Goal: Transaction & Acquisition: Obtain resource

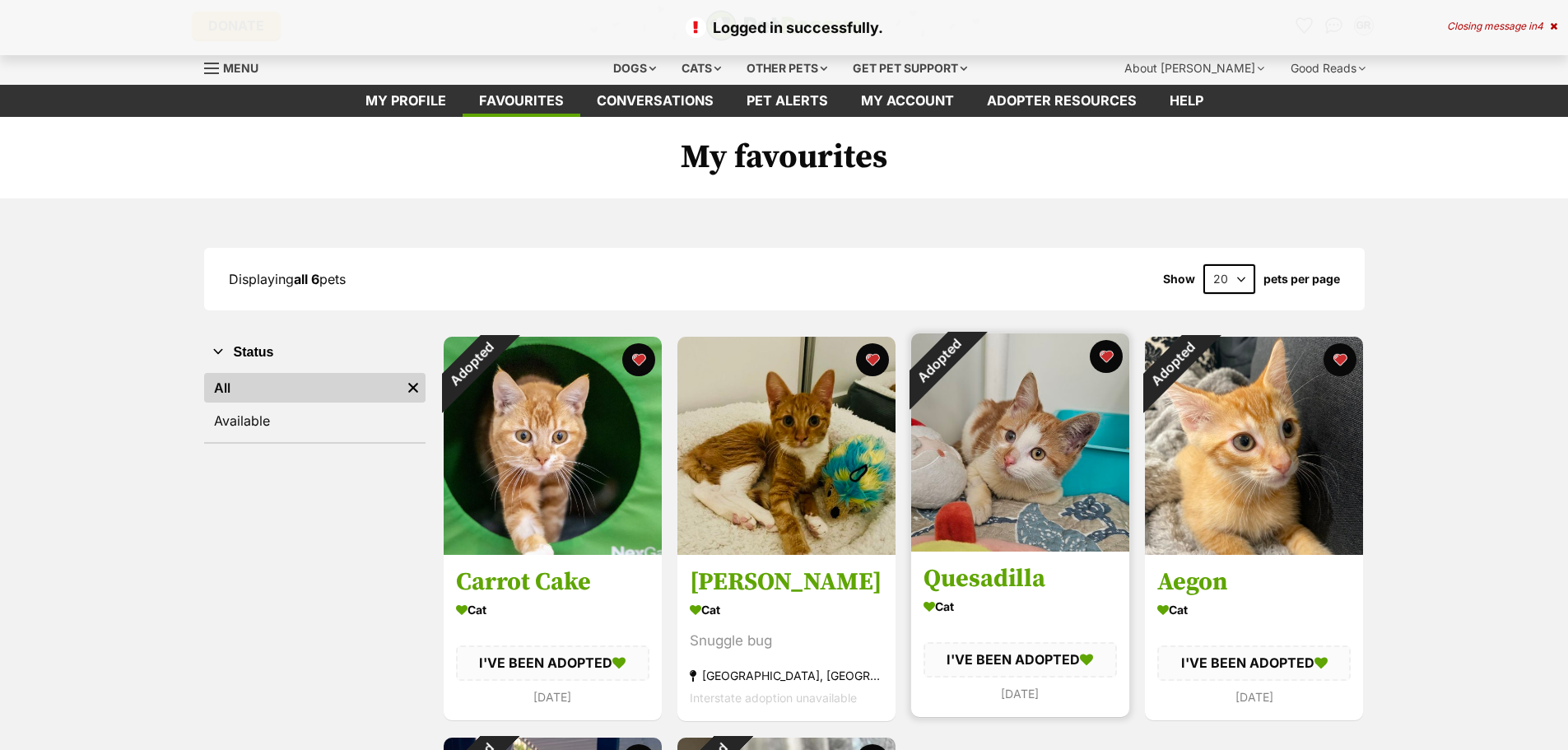
click at [1031, 458] on img at bounding box center [1020, 442] width 218 height 218
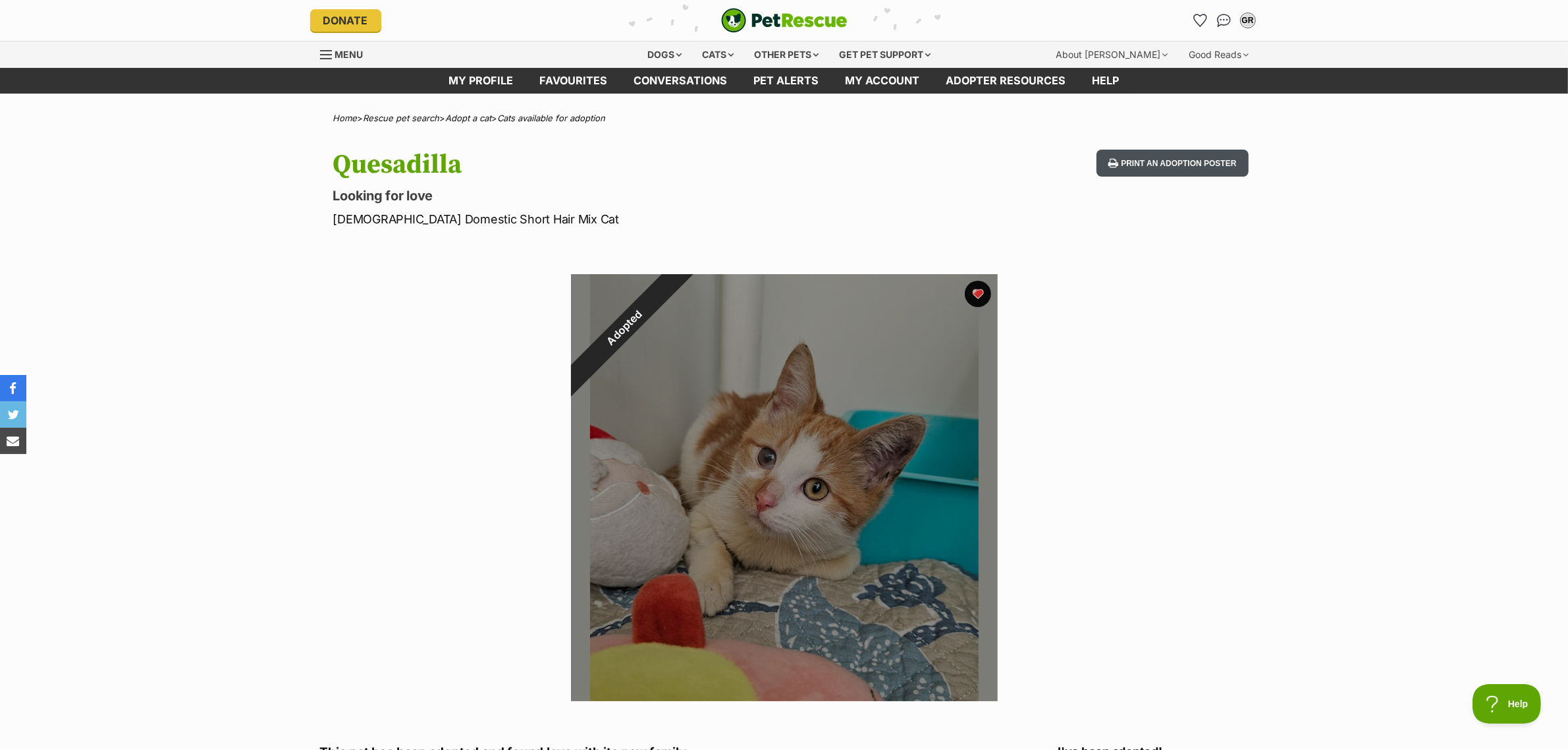
click at [1171, 160] on button "Print an adoption poster" at bounding box center [1172, 163] width 151 height 27
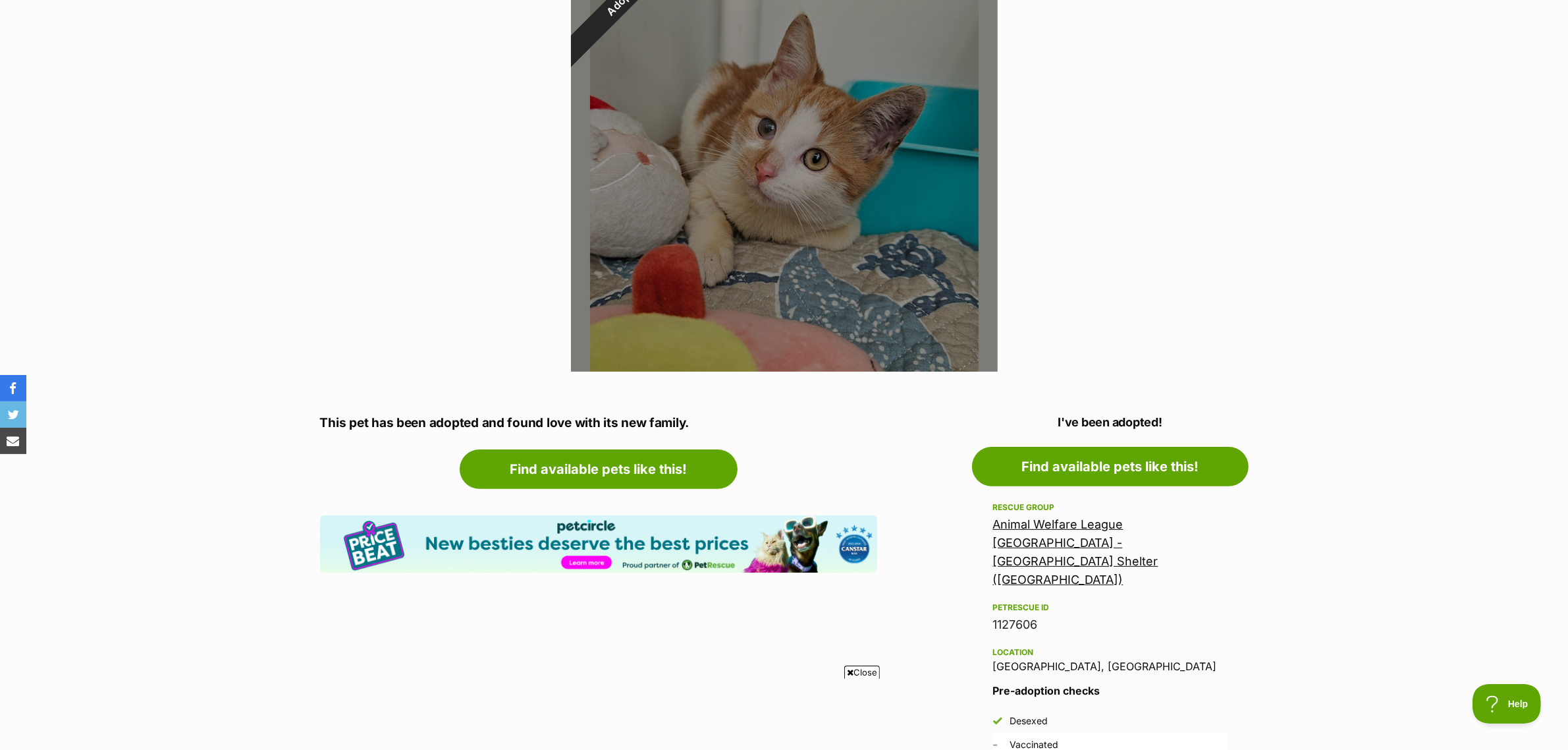
click at [848, 600] on icon at bounding box center [850, 672] width 7 height 9
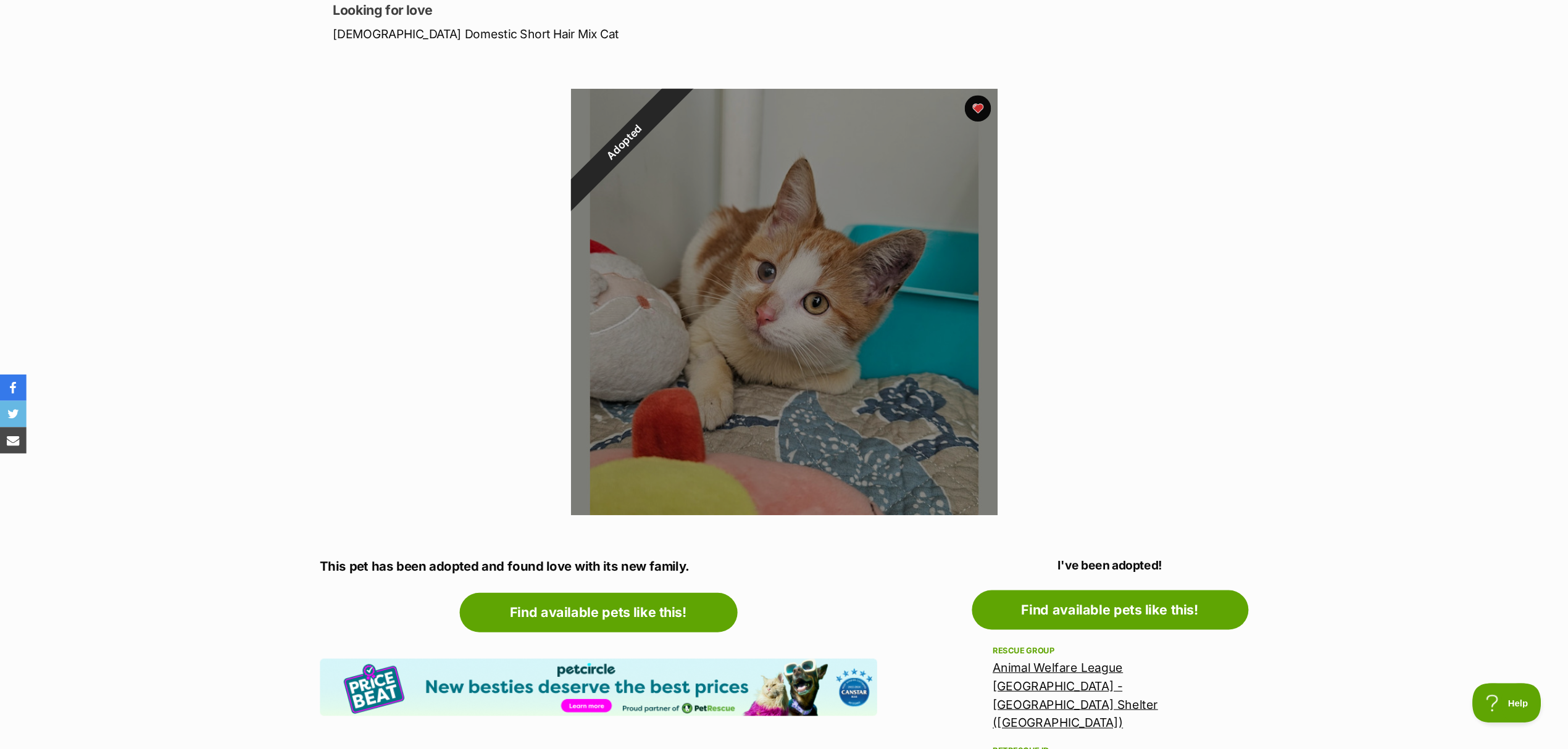
scroll to position [173, 0]
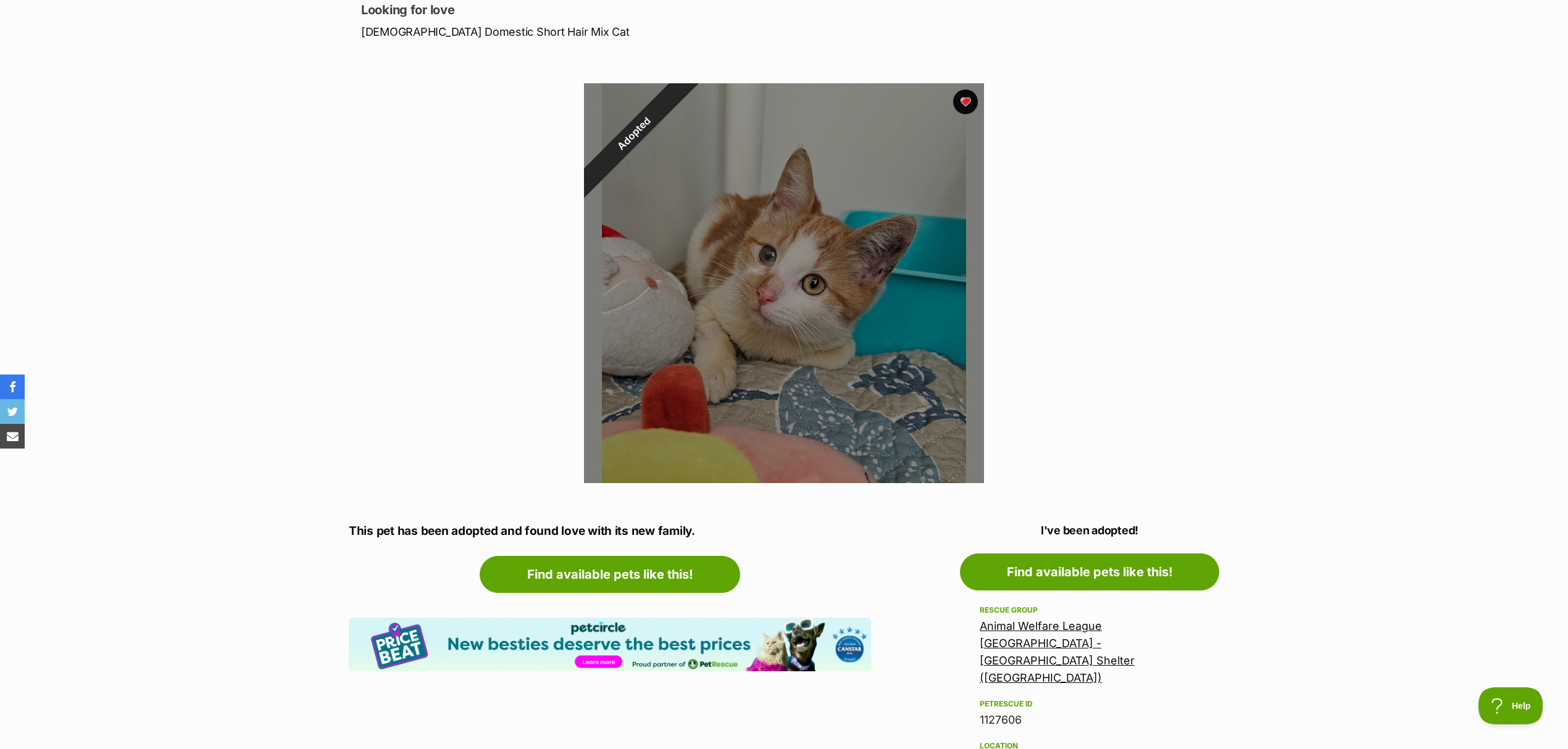
drag, startPoint x: 1567, startPoint y: 234, endPoint x: 1563, endPoint y: 217, distance: 17.5
click at [1176, 217] on div "Adopted 1 of 1 images Next Prev 1" at bounding box center [784, 274] width 1568 height 418
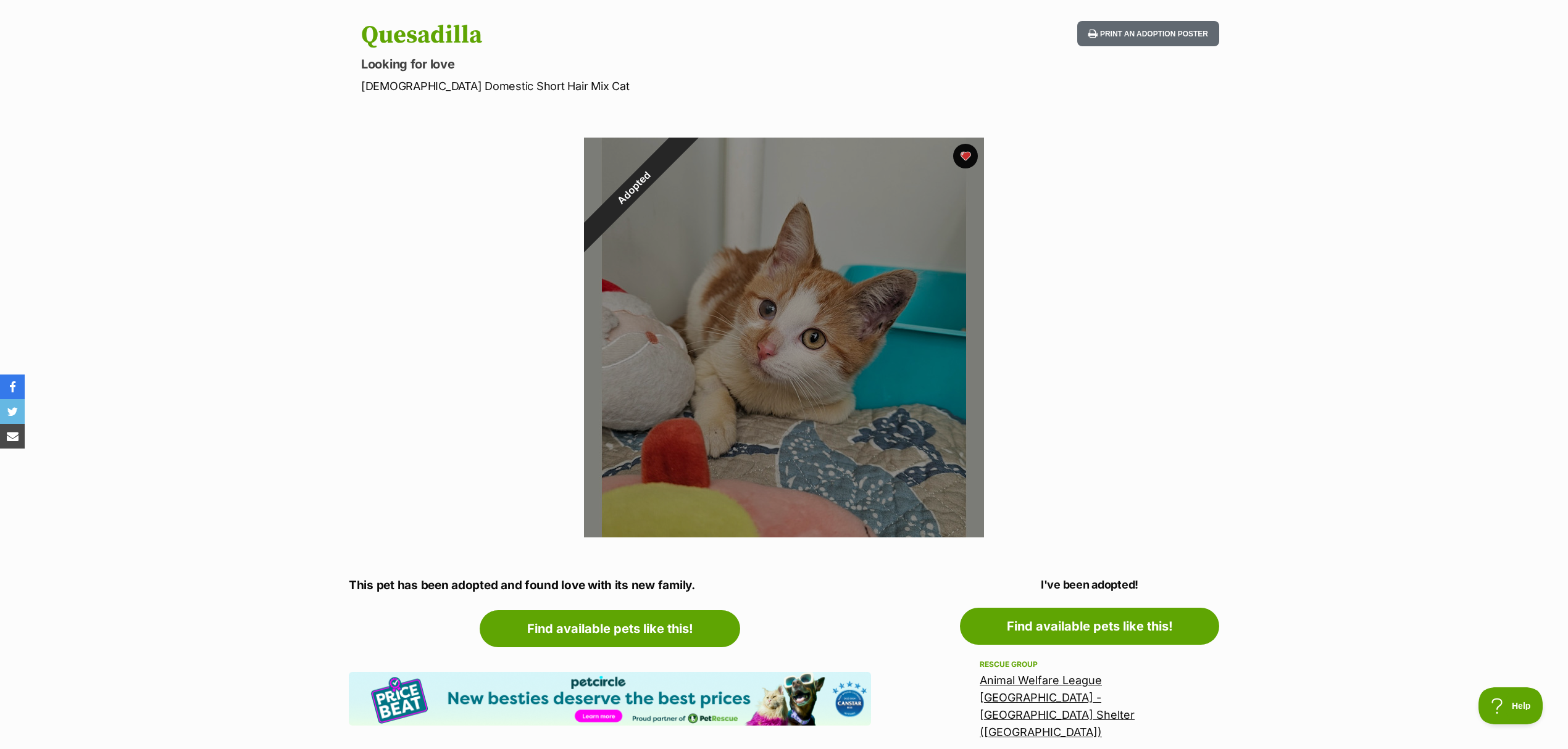
scroll to position [0, 0]
drag, startPoint x: 341, startPoint y: 5, endPoint x: 349, endPoint y: 50, distance: 45.7
